Goal: Task Accomplishment & Management: Use online tool/utility

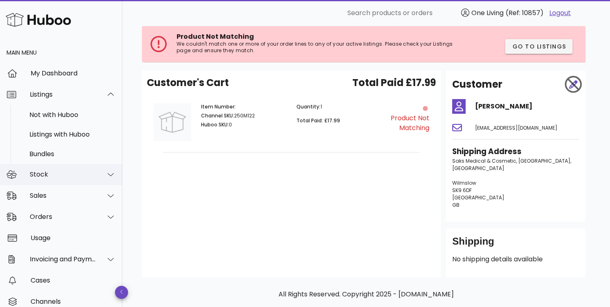
click at [109, 173] on icon at bounding box center [111, 174] width 6 height 7
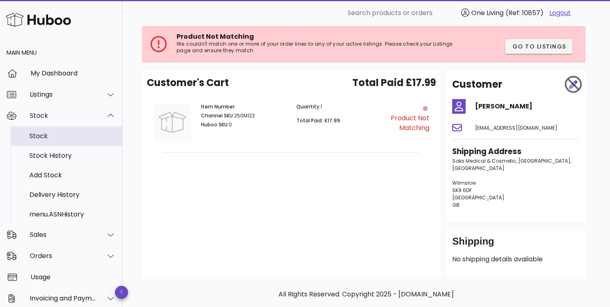
click at [71, 137] on div "Stock" at bounding box center [72, 136] width 86 height 8
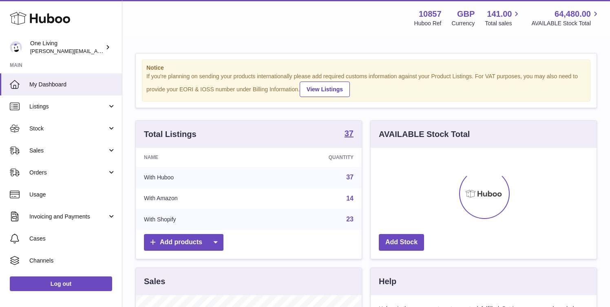
scroll to position [127, 226]
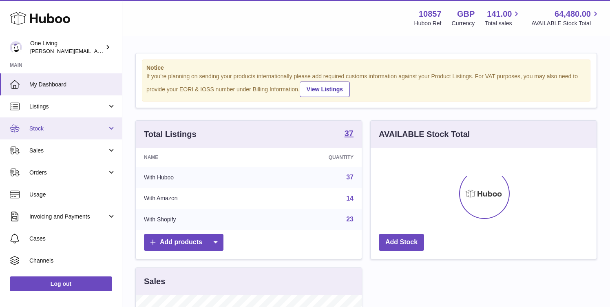
click at [72, 128] on span "Stock" at bounding box center [68, 129] width 78 height 8
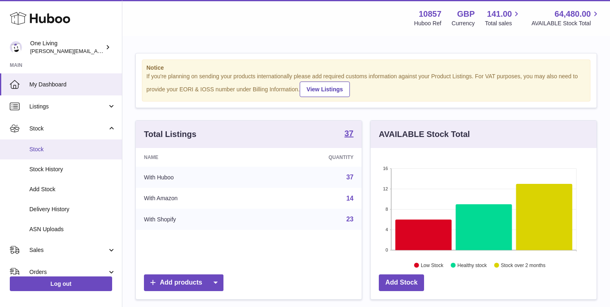
click at [72, 150] on span "Stock" at bounding box center [72, 149] width 86 height 8
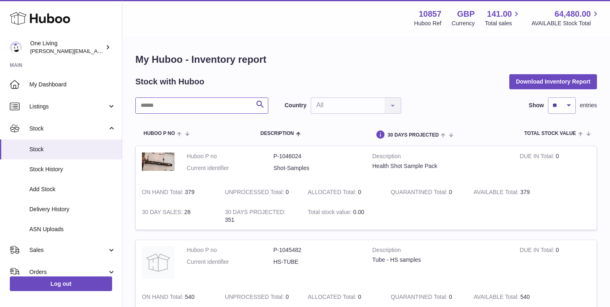
click at [156, 104] on input "text" at bounding box center [201, 105] width 133 height 16
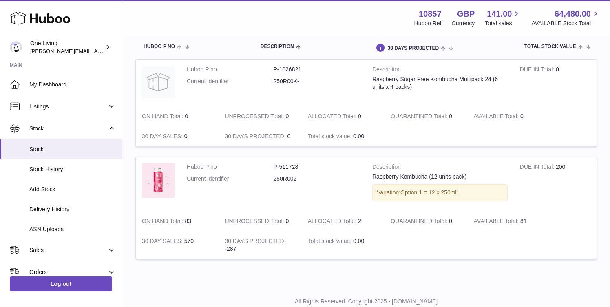
scroll to position [89, 0]
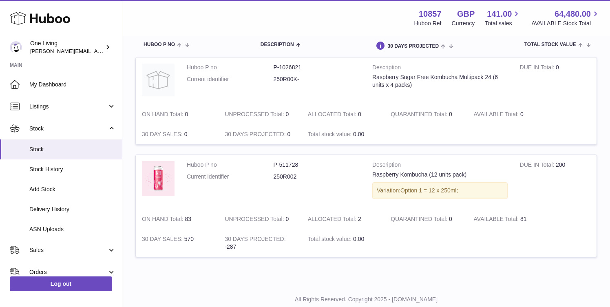
type input "****"
